Goal: Task Accomplishment & Management: Manage account settings

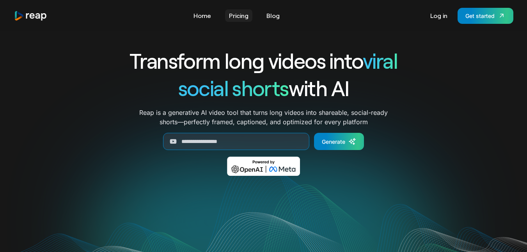
click at [244, 12] on link "Pricing" at bounding box center [238, 15] width 27 height 12
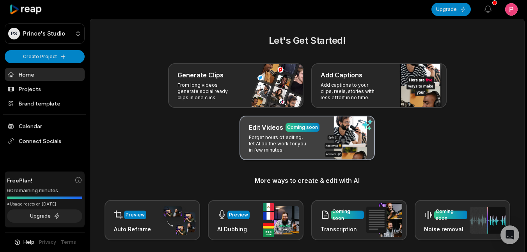
click at [260, 149] on p "Forget hours of editing, let AI do the work for you in few minutes." at bounding box center [279, 143] width 60 height 19
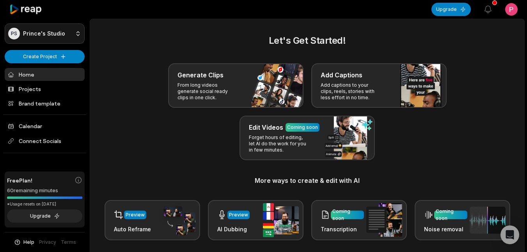
click at [80, 32] on html "PS Prince's Studio Create Project Home Projects Brand template Calendar Connect…" at bounding box center [263, 126] width 527 height 252
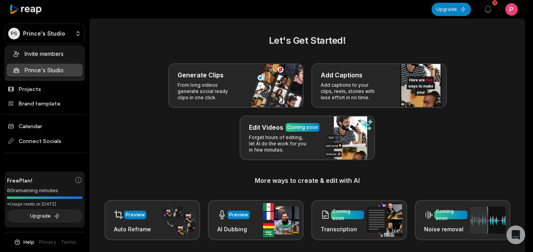
click at [140, 139] on html "PS Prince's Studio Create Project Home Projects Brand template Calendar Connect…" at bounding box center [266, 126] width 533 height 252
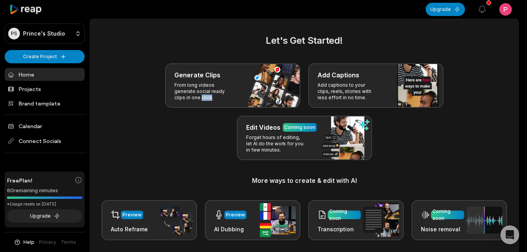
click at [140, 139] on div "Generate Clips From long videos generate social ready clips in one click. Add C…" at bounding box center [305, 111] width 410 height 97
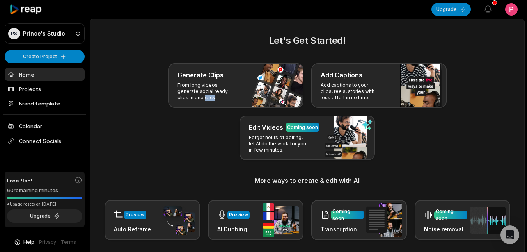
click at [140, 139] on div "Generate Clips From long videos generate social ready clips in one click. Add C…" at bounding box center [308, 111] width 416 height 97
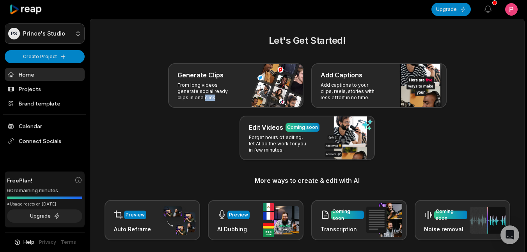
click at [76, 36] on html "PS Prince's Studio Create Project Home Projects Brand template Calendar Connect…" at bounding box center [263, 126] width 527 height 252
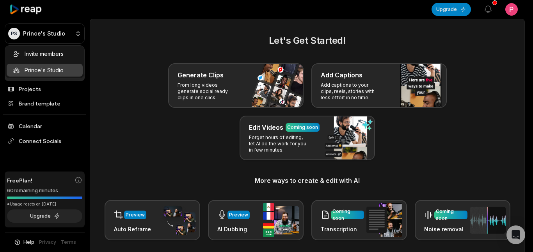
click at [60, 71] on div "Invite members Prince's Studio" at bounding box center [45, 61] width 80 height 33
click at [115, 86] on html "PS Prince's Studio Create Project Home Projects Brand template Calendar Connect…" at bounding box center [266, 126] width 533 height 252
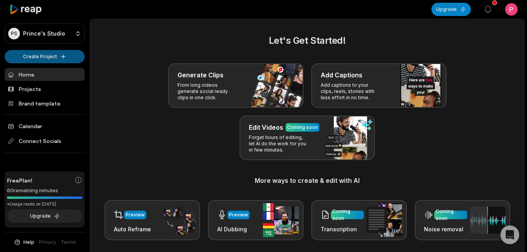
click at [62, 53] on html "PS Prince's Studio Create Project Home Projects Brand template Calendar Connect…" at bounding box center [263, 126] width 527 height 252
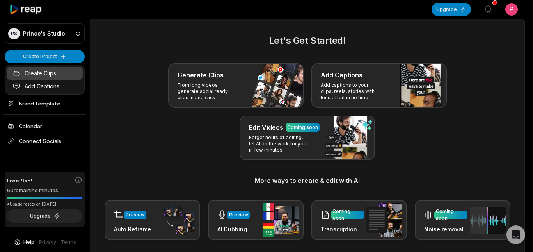
click at [47, 71] on link "Create Clips" at bounding box center [45, 73] width 76 height 13
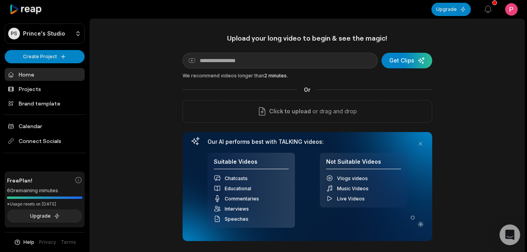
click at [507, 237] on icon "Open Intercom Messenger" at bounding box center [509, 234] width 9 height 10
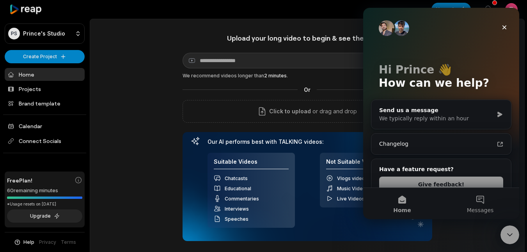
click at [476, 194] on button "Messages" at bounding box center [480, 203] width 78 height 31
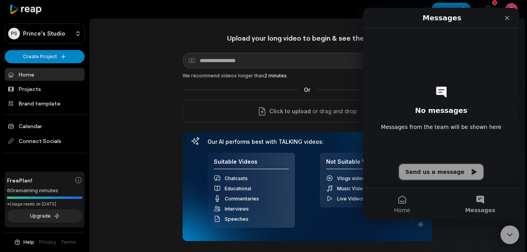
click at [442, 169] on button "Send us a message" at bounding box center [441, 172] width 84 height 16
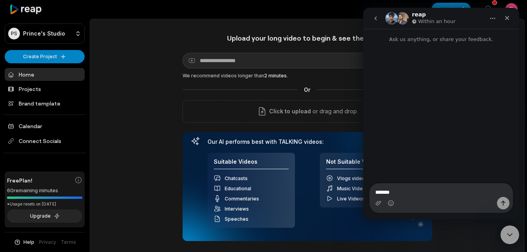
type textarea "********"
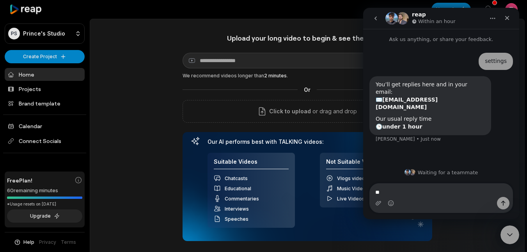
type textarea "*"
type textarea "********"
click at [368, 174] on div "Waiting for a teammate" at bounding box center [441, 185] width 156 height 22
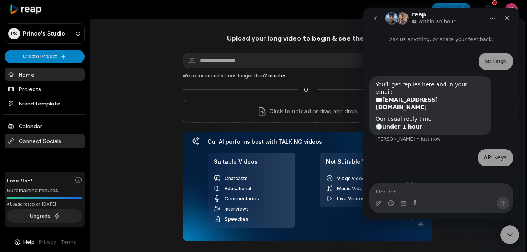
click at [37, 139] on span "Connect Socials" at bounding box center [45, 141] width 80 height 14
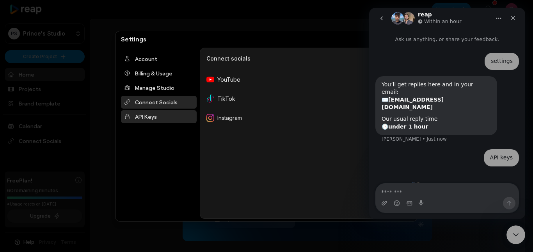
click at [146, 116] on div "API Keys" at bounding box center [159, 116] width 76 height 13
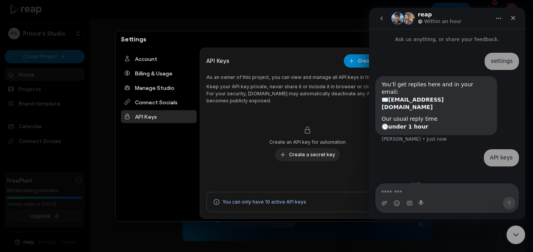
click at [150, 130] on div "Account Billing & Usage Manage Studio Connect Socials API Keys" at bounding box center [159, 133] width 82 height 171
click at [311, 153] on button "Create a secret key" at bounding box center [307, 154] width 65 height 13
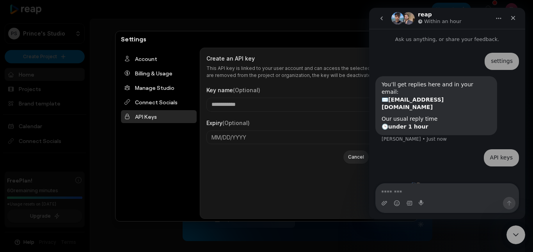
click at [153, 146] on div "Account Billing & Usage Manage Studio Connect Socials API Keys" at bounding box center [159, 133] width 82 height 171
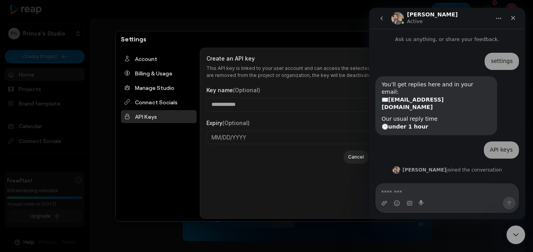
scroll to position [48, 0]
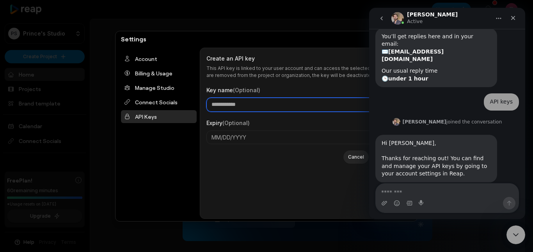
click at [246, 103] on input "Key name (Optional)" at bounding box center [307, 105] width 202 height 14
type input "*********"
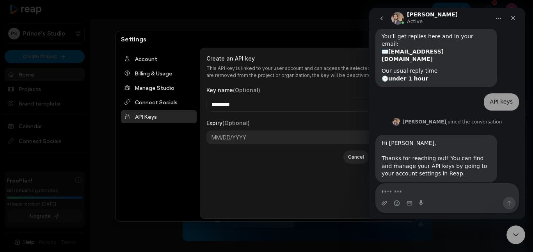
click at [256, 135] on button "MM/DD/YYYY" at bounding box center [307, 137] width 202 height 14
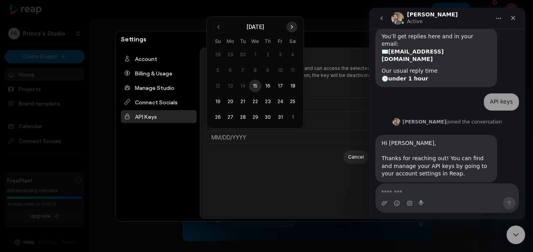
click at [290, 23] on button "Go to next month" at bounding box center [291, 26] width 11 height 11
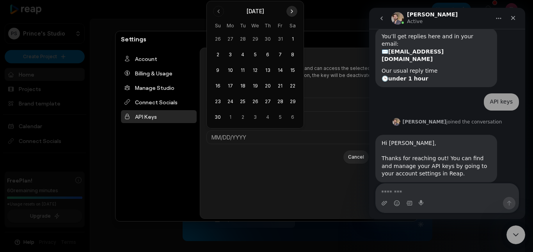
click at [290, 12] on button "Go to next month" at bounding box center [291, 11] width 11 height 11
click at [290, 12] on body "PS Prince's Studio Create Project Home Projects Brand template Calendar Connect…" at bounding box center [263, 126] width 527 height 252
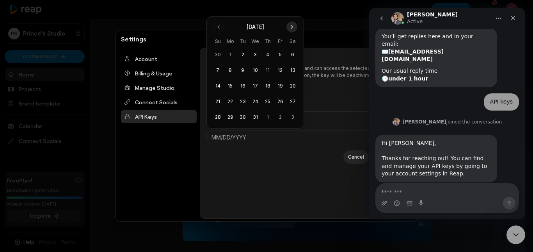
click at [290, 12] on div at bounding box center [266, 126] width 533 height 252
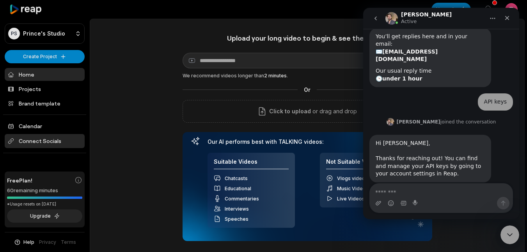
click at [44, 141] on span "Connect Socials" at bounding box center [45, 141] width 80 height 14
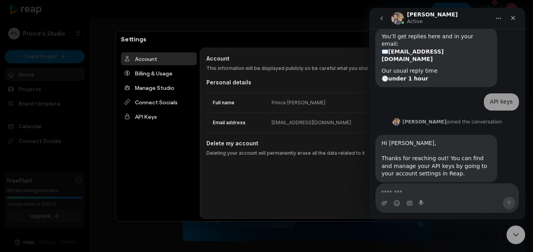
click at [52, 141] on div at bounding box center [266, 126] width 533 height 252
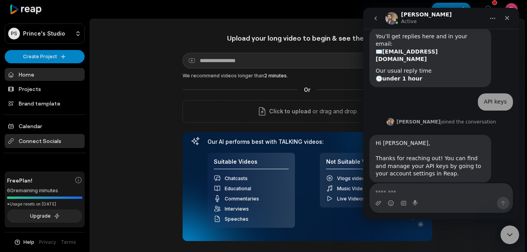
click at [57, 138] on span "Connect Socials" at bounding box center [45, 141] width 80 height 14
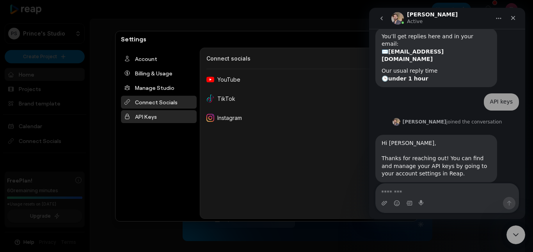
click at [144, 118] on div "API Keys" at bounding box center [159, 116] width 76 height 13
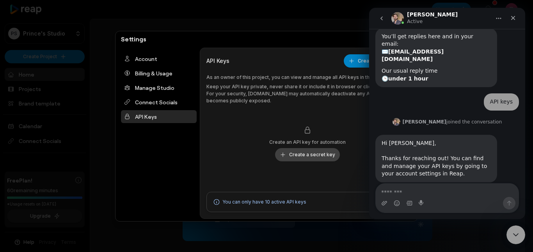
click at [302, 156] on button "Create a secret key" at bounding box center [307, 154] width 65 height 13
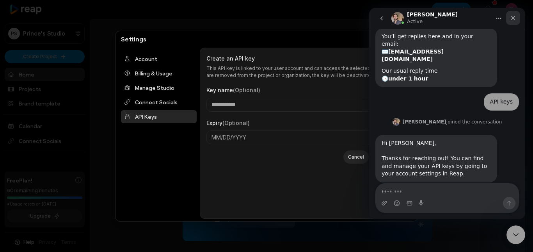
click at [513, 16] on icon "Close" at bounding box center [513, 18] width 6 height 6
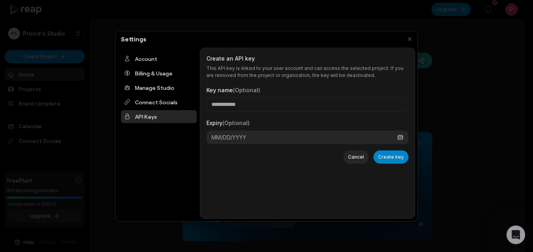
click at [277, 135] on button "MM/DD/YYYY" at bounding box center [307, 137] width 202 height 14
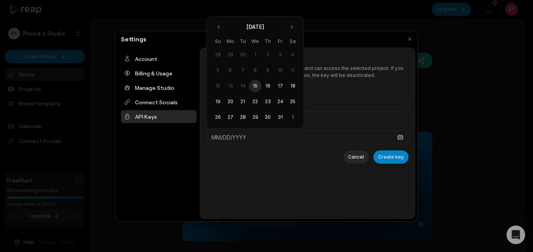
click at [264, 27] on div "October 2025" at bounding box center [256, 27] width 18 height 8
click at [292, 25] on button "Go to next month" at bounding box center [291, 26] width 11 height 11
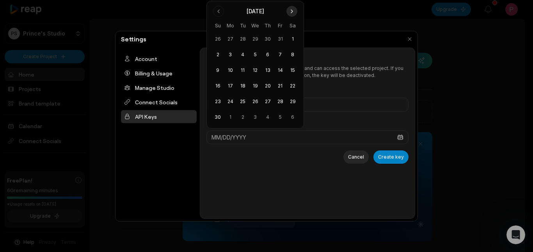
click at [290, 11] on button "Go to next month" at bounding box center [291, 11] width 11 height 11
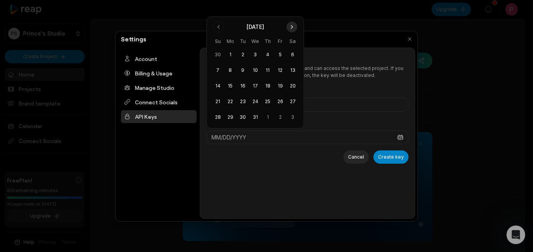
click at [292, 25] on button "Go to next month" at bounding box center [291, 26] width 11 height 11
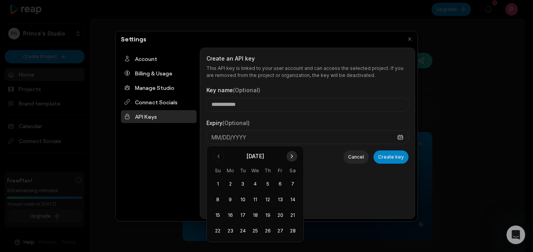
click at [292, 154] on button "Go to next month" at bounding box center [291, 156] width 11 height 11
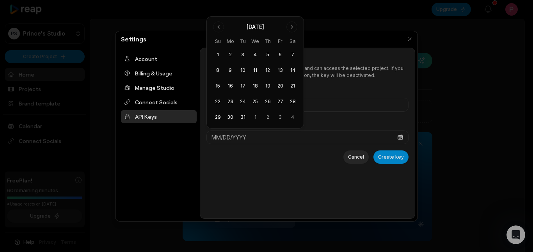
click at [319, 158] on div "Cancel Create key" at bounding box center [307, 156] width 202 height 13
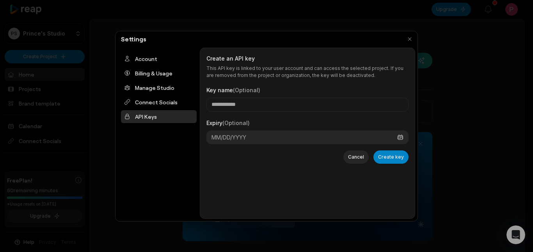
click at [273, 134] on button "MM/DD/YYYY" at bounding box center [307, 137] width 202 height 14
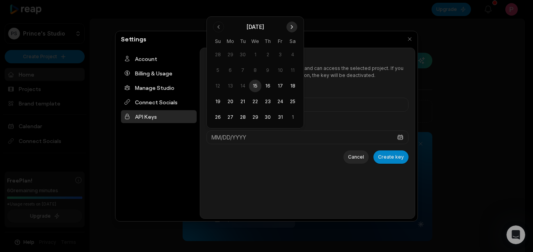
click at [292, 27] on button "Go to next month" at bounding box center [291, 26] width 11 height 11
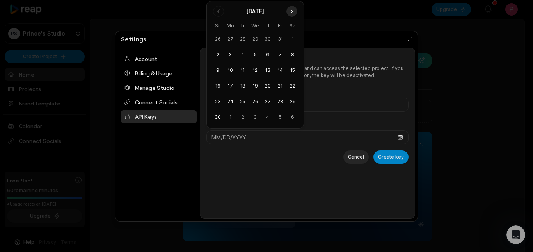
click at [291, 11] on button "Go to next month" at bounding box center [291, 11] width 11 height 11
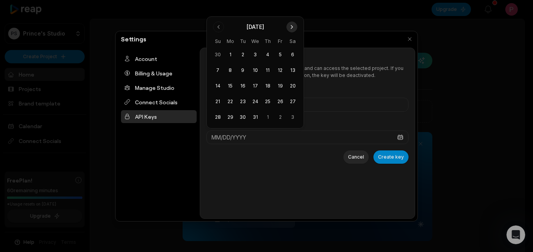
click at [291, 24] on button "Go to next month" at bounding box center [291, 26] width 11 height 11
click at [291, 27] on button "Go to next month" at bounding box center [291, 26] width 11 height 11
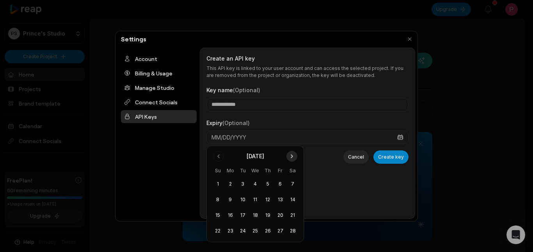
click at [293, 155] on button "Go to next month" at bounding box center [291, 156] width 11 height 11
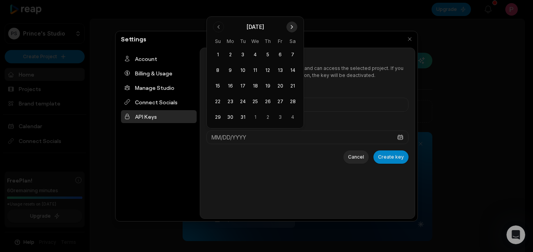
click at [289, 28] on button "Go to next month" at bounding box center [291, 26] width 11 height 11
click at [293, 28] on button "Go to next month" at bounding box center [291, 26] width 11 height 11
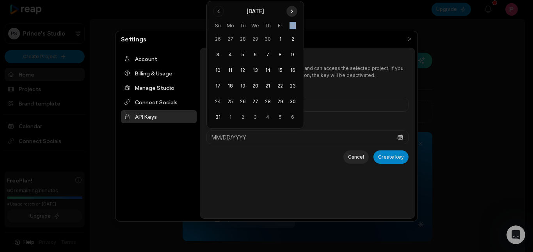
click at [293, 28] on th "Sa" at bounding box center [292, 25] width 12 height 8
click at [291, 13] on button "Go to next month" at bounding box center [291, 11] width 11 height 11
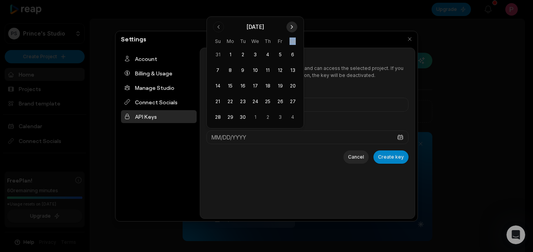
click at [291, 26] on button "Go to next month" at bounding box center [291, 26] width 11 height 11
click at [293, 26] on button "Go to next month" at bounding box center [291, 26] width 11 height 11
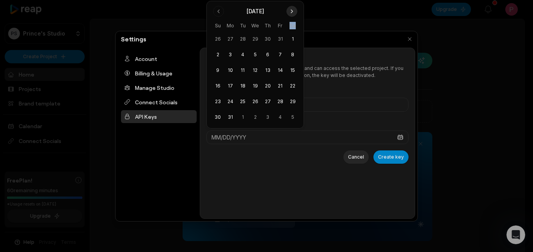
click at [291, 9] on button "Go to next month" at bounding box center [291, 11] width 11 height 11
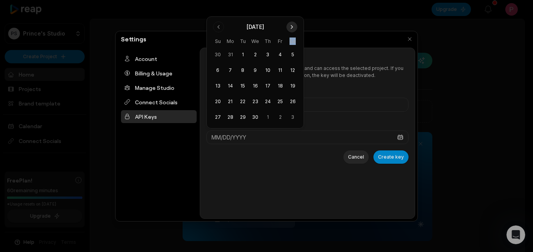
click at [292, 27] on button "Go to next month" at bounding box center [291, 26] width 11 height 11
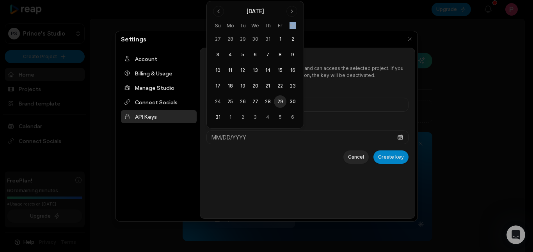
click at [281, 99] on button "29" at bounding box center [280, 101] width 12 height 12
click at [283, 154] on div "Cancel Create key" at bounding box center [307, 156] width 202 height 13
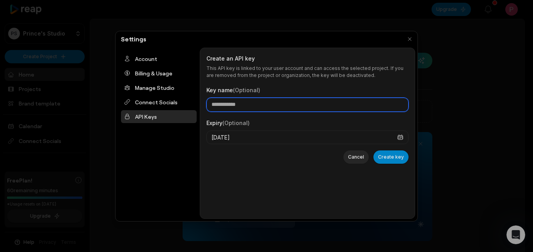
click at [257, 104] on input "Key name (Optional)" at bounding box center [307, 105] width 202 height 14
type input "*********"
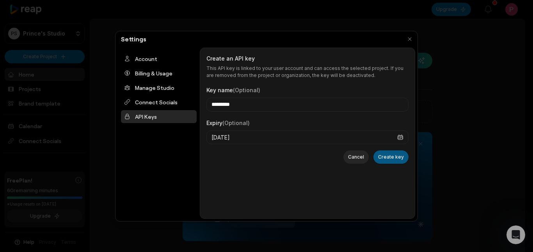
click at [388, 153] on button "Create key" at bounding box center [391, 156] width 35 height 13
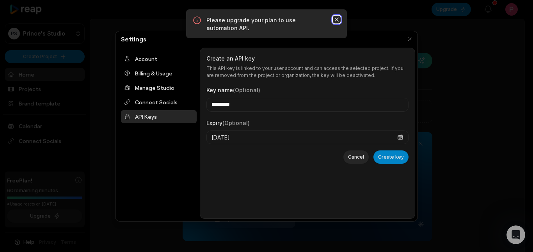
click at [336, 21] on icon "button" at bounding box center [337, 20] width 8 height 8
